Goal: Task Accomplishment & Management: Use online tool/utility

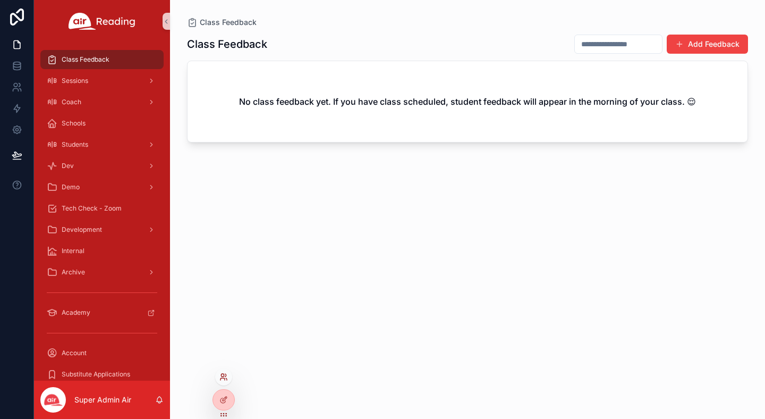
click at [225, 374] on icon at bounding box center [225, 375] width 1 height 3
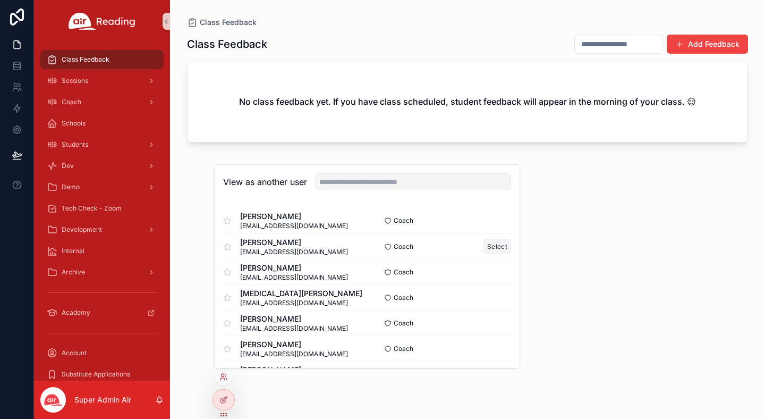
click at [504, 244] on button "Select" at bounding box center [497, 246] width 28 height 15
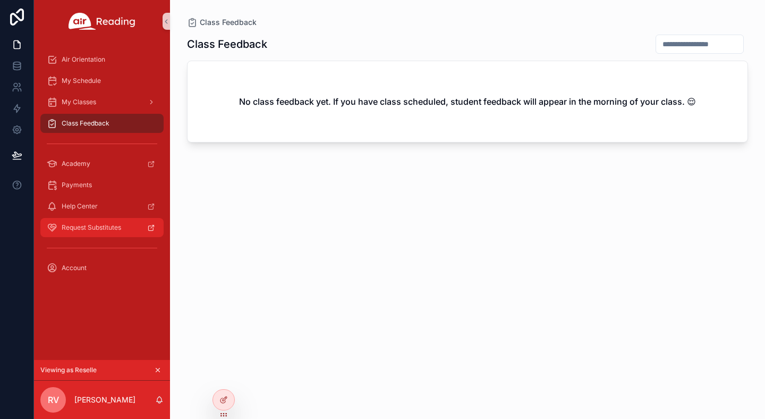
click at [85, 229] on span "Request Substitutes" at bounding box center [92, 227] width 60 height 9
